Goal: Navigation & Orientation: Find specific page/section

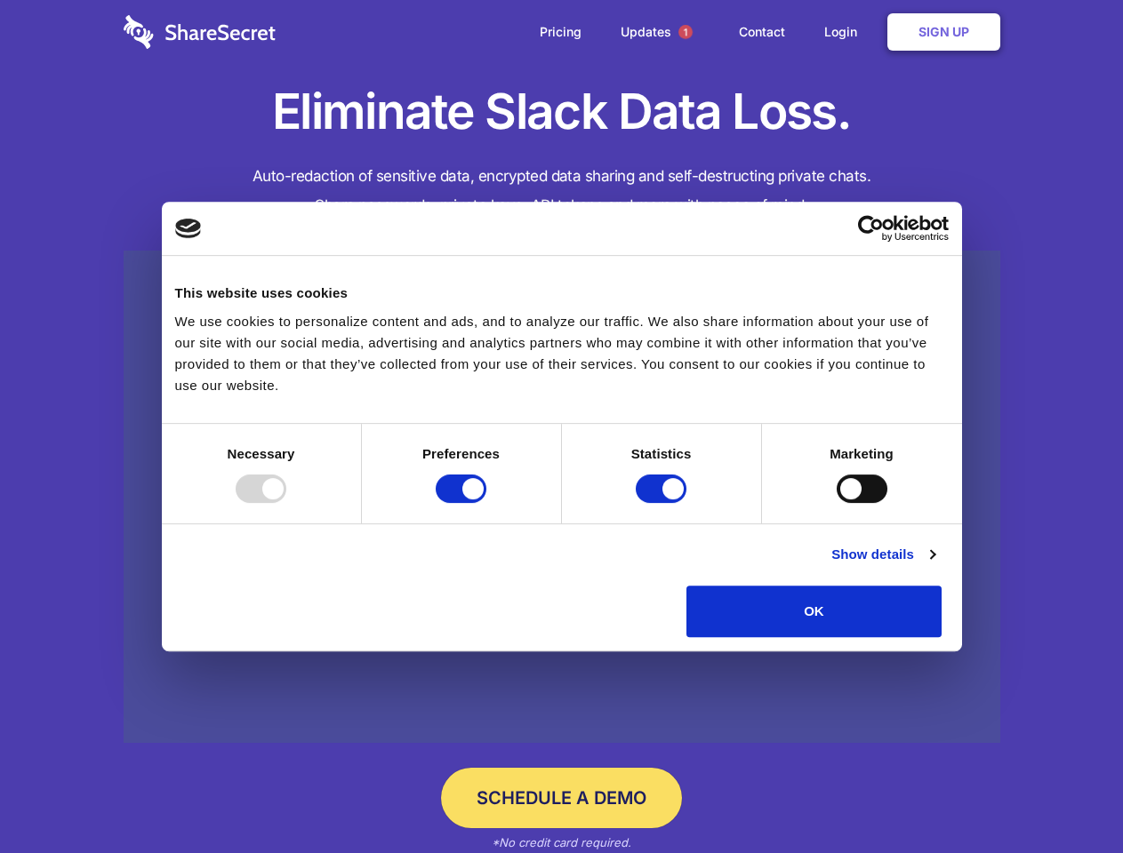
click at [286, 503] on div at bounding box center [261, 489] width 51 height 28
click at [486, 503] on input "Preferences" at bounding box center [461, 489] width 51 height 28
checkbox input "false"
click at [663, 503] on input "Statistics" at bounding box center [661, 489] width 51 height 28
checkbox input "false"
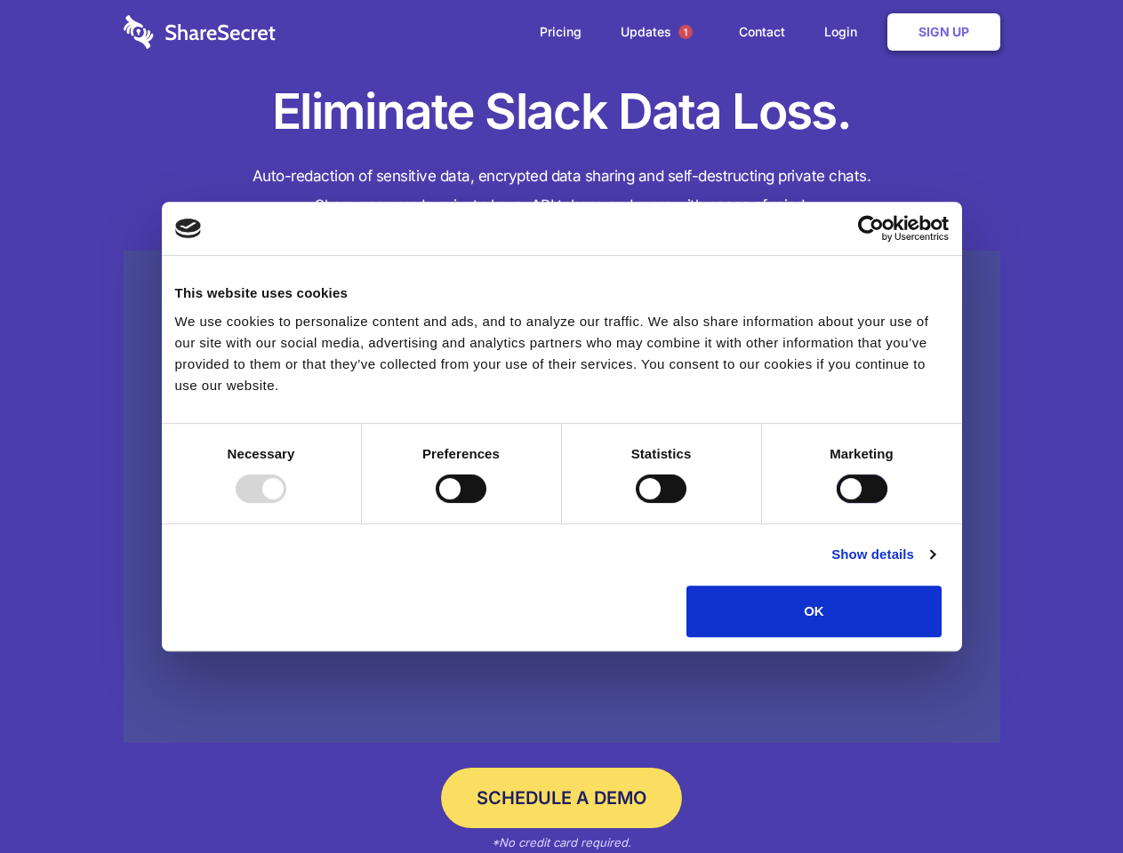
click at [836, 503] on input "Marketing" at bounding box center [861, 489] width 51 height 28
checkbox input "true"
click at [934, 565] on link "Show details" at bounding box center [882, 554] width 103 height 21
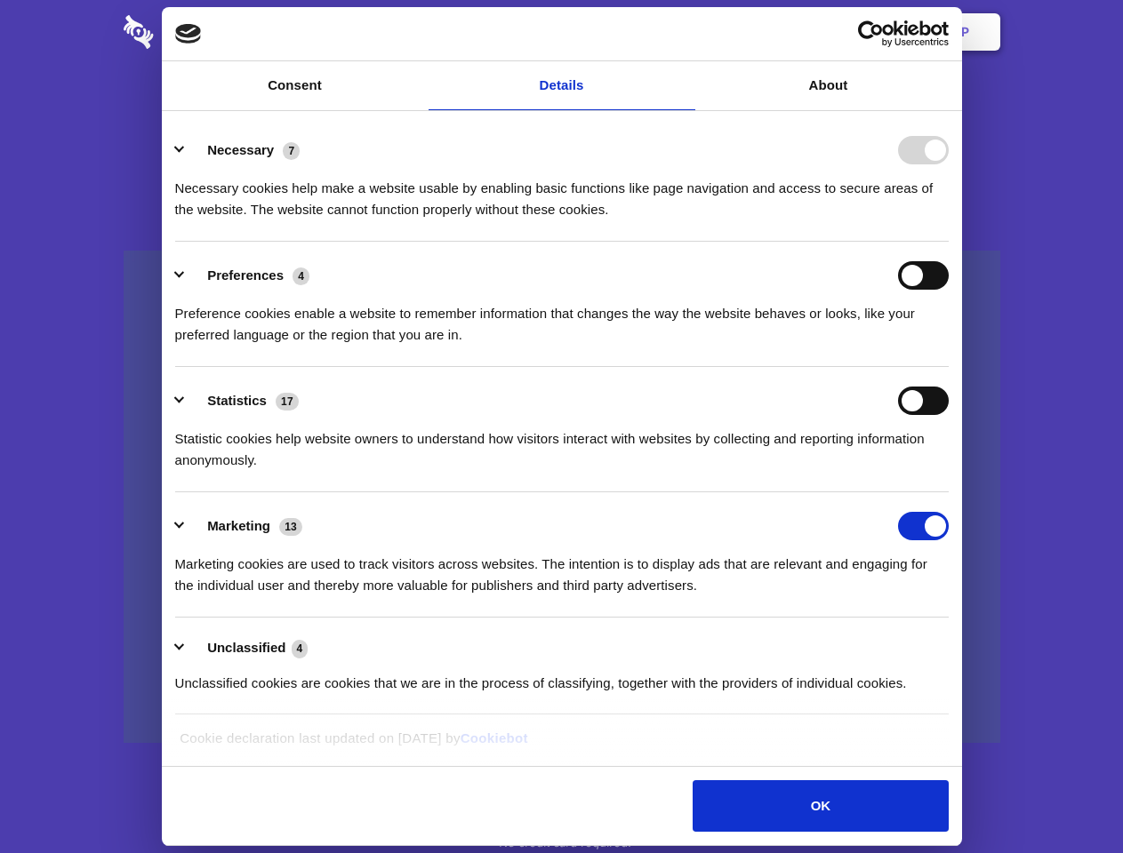
click at [948, 367] on li "Preferences 4 Preference cookies enable a website to remember information that …" at bounding box center [561, 304] width 773 height 125
click at [684, 32] on span "1" at bounding box center [685, 32] width 14 height 14
